Goal: Task Accomplishment & Management: Complete application form

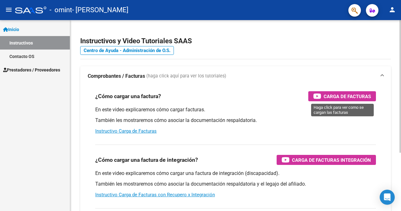
click at [320, 98] on icon "button" at bounding box center [318, 96] width 8 height 7
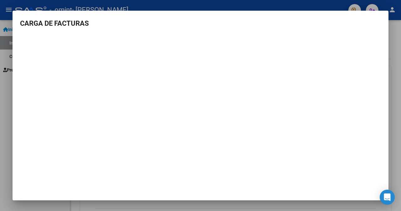
click at [4, 133] on div at bounding box center [200, 105] width 401 height 211
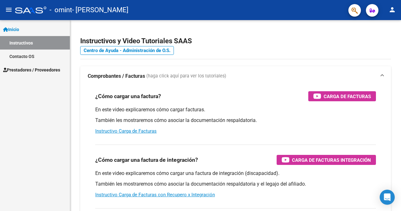
click at [59, 66] on span "Prestadores / Proveedores" at bounding box center [31, 69] width 57 height 7
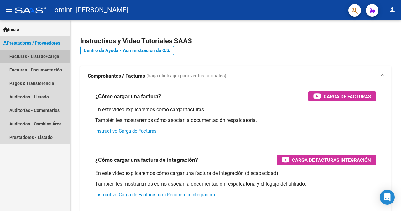
click at [18, 53] on link "Facturas - Listado/Carga" at bounding box center [35, 56] width 70 height 13
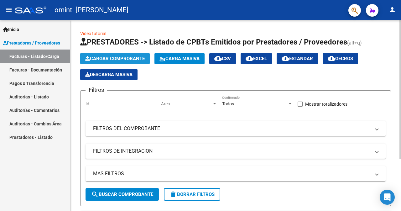
click at [131, 58] on span "Cargar Comprobante" at bounding box center [115, 59] width 60 height 6
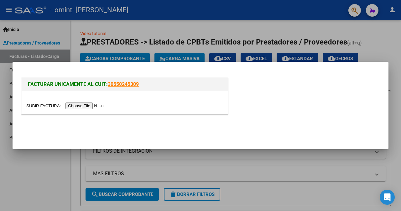
click at [98, 104] on input "file" at bounding box center [65, 106] width 79 height 7
click at [93, 107] on input "file" at bounding box center [65, 106] width 79 height 7
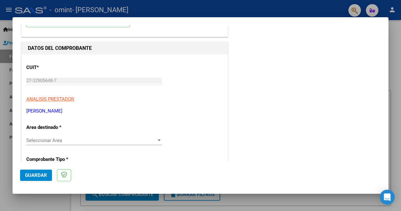
scroll to position [63, 0]
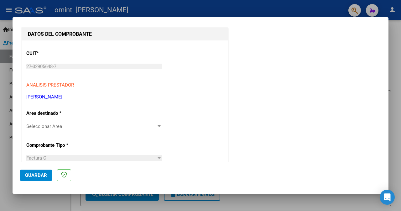
click at [74, 128] on span "Seleccionar Area" at bounding box center [91, 127] width 130 height 6
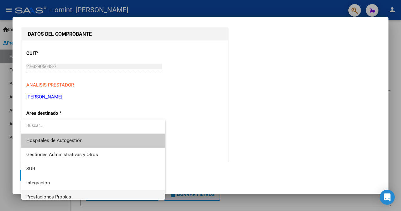
scroll to position [31, 0]
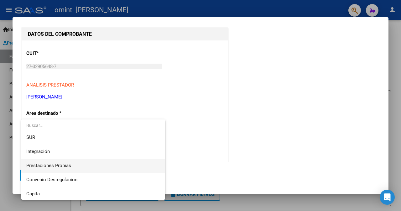
click at [75, 166] on span "Prestaciones Propias" at bounding box center [93, 166] width 134 height 14
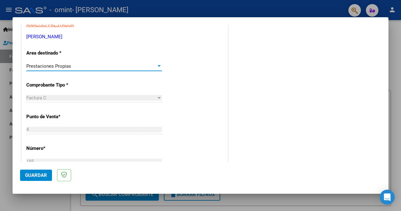
scroll to position [125, 0]
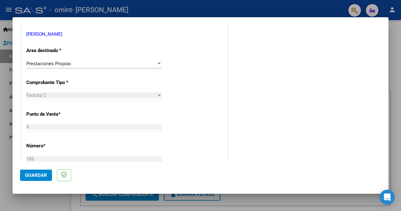
click at [46, 94] on span "Factura C" at bounding box center [36, 96] width 20 height 6
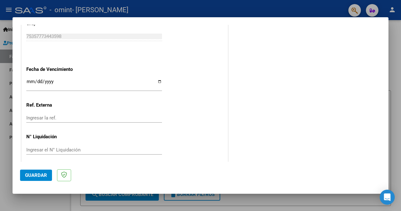
scroll to position [359, 0]
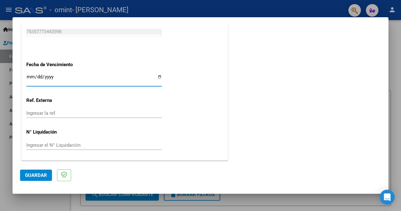
click at [159, 78] on input "Ingresar la fecha" at bounding box center [94, 79] width 136 height 10
click at [123, 81] on input "Ingresar la fecha" at bounding box center [94, 79] width 136 height 10
click at [158, 76] on input "Ingresar la fecha" at bounding box center [94, 79] width 136 height 10
type input "[DATE]"
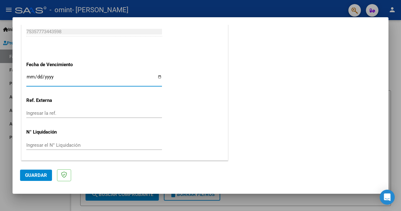
click at [63, 113] on input "Ingresar la ref." at bounding box center [94, 113] width 136 height 6
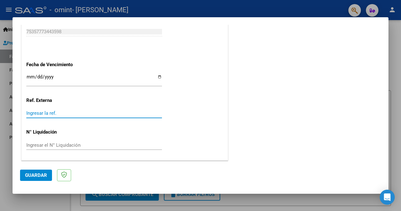
click at [42, 175] on span "Guardar" at bounding box center [36, 176] width 22 height 6
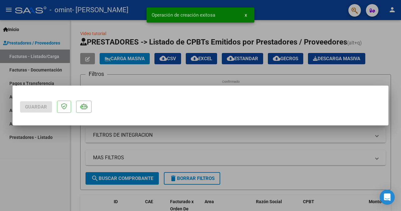
scroll to position [0, 0]
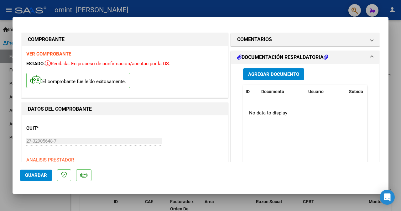
click at [258, 76] on span "Agregar Documento" at bounding box center [273, 75] width 51 height 6
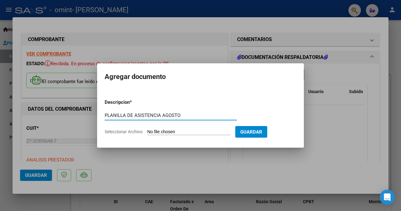
type input "PLANILLA DE ASISTENCIA AGOSTO"
click at [199, 130] on input "Seleccionar Archivo" at bounding box center [188, 132] width 83 height 6
type input "C:\fakepath\Asistencia TO.pdf"
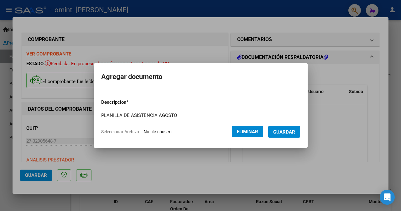
click at [286, 134] on span "Guardar" at bounding box center [285, 132] width 22 height 6
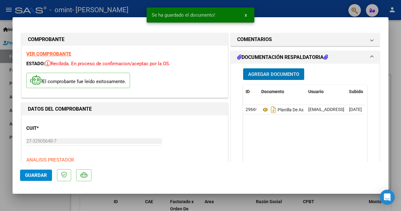
click at [41, 178] on span "Guardar" at bounding box center [36, 176] width 22 height 6
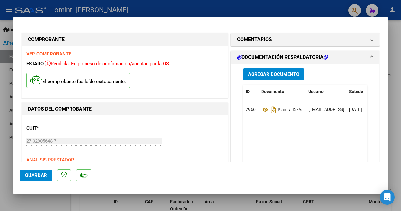
click at [7, 157] on div at bounding box center [200, 105] width 401 height 211
type input "$ 0,00"
